Goal: Navigation & Orientation: Find specific page/section

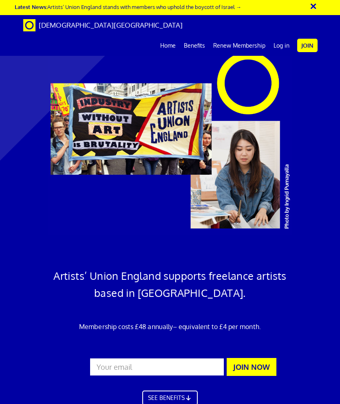
scroll to position [0, 12]
click at [196, 35] on link "Benefits" at bounding box center [194, 45] width 29 height 20
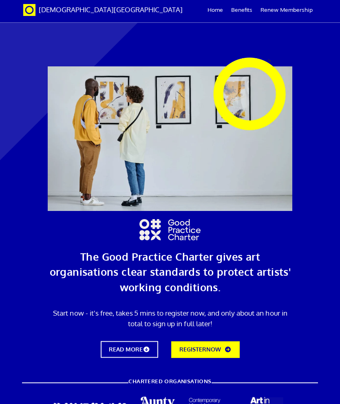
scroll to position [2735, 0]
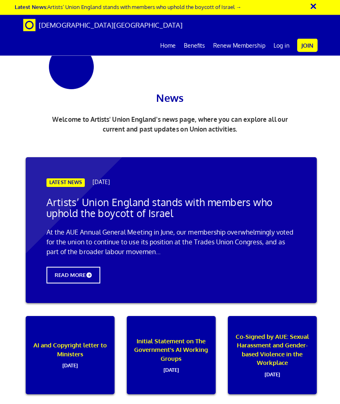
scroll to position [872, 0]
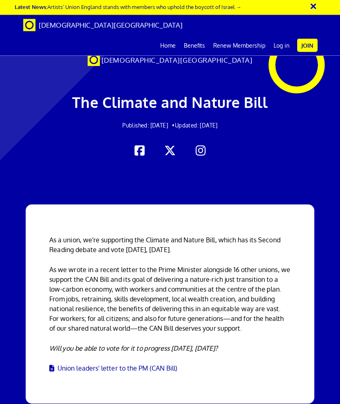
scroll to position [1457, 0]
